Goal: Use online tool/utility: Utilize a website feature to perform a specific function

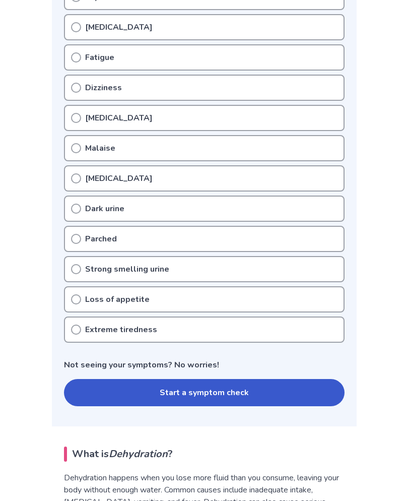
scroll to position [246, 0]
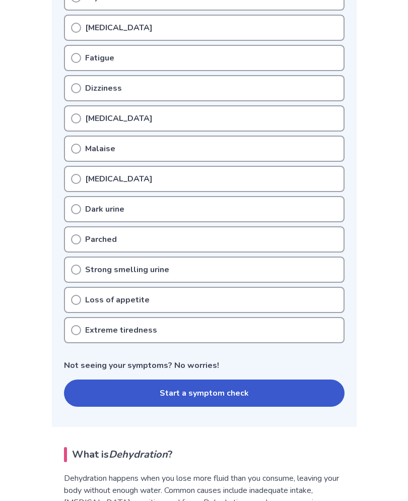
click at [236, 400] on button "Start a symptom check" at bounding box center [204, 392] width 281 height 27
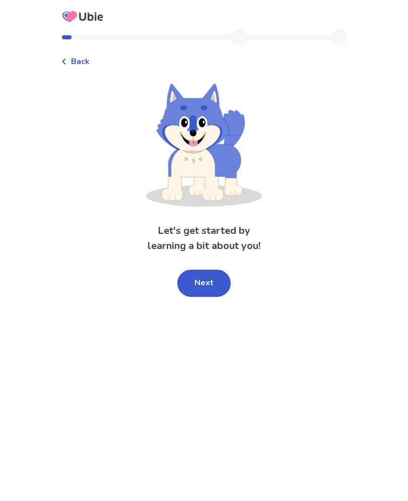
click at [214, 284] on button "Next" at bounding box center [203, 282] width 53 height 27
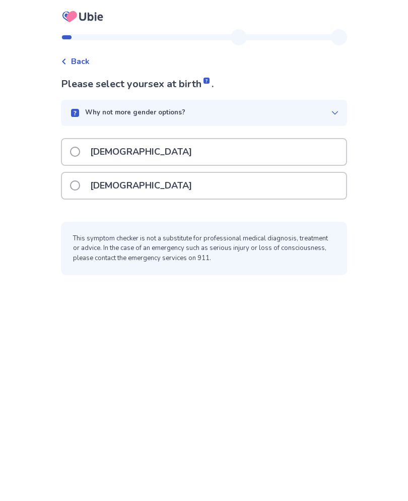
click at [116, 187] on p "Female" at bounding box center [141, 186] width 114 height 26
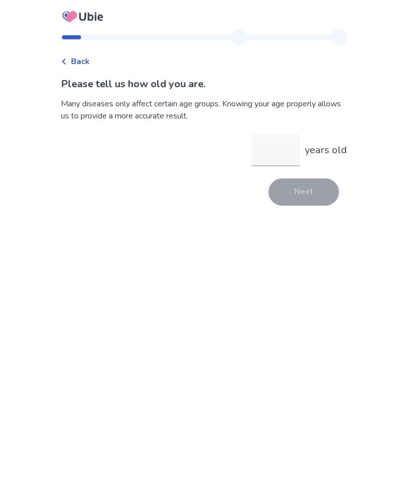
click at [90, 62] on span "Back" at bounding box center [80, 61] width 19 height 12
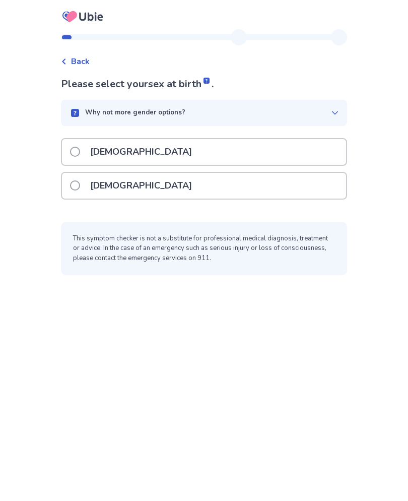
click at [120, 197] on p "Female" at bounding box center [141, 186] width 114 height 26
